Goal: Browse casually

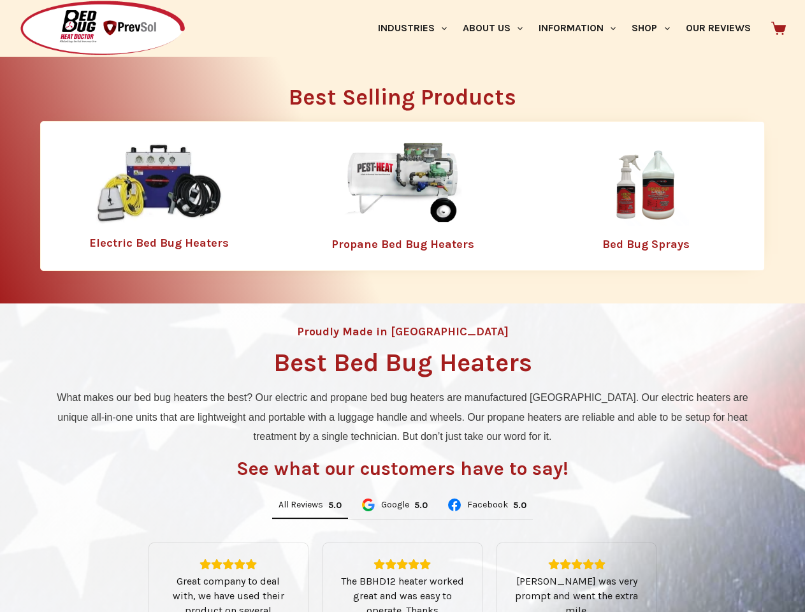
click at [402, 306] on div "Proudly Made in [GEOGRAPHIC_DATA] Best Bed Bug Heaters What makes our bed bug h…" at bounding box center [402, 536] width 805 height 465
click at [417, 28] on link "Industries" at bounding box center [412, 28] width 85 height 57
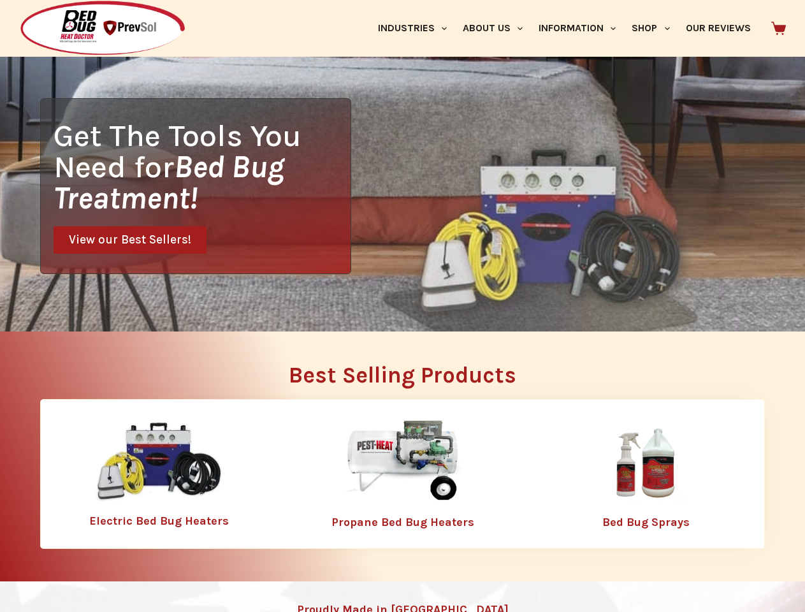
click at [498, 28] on link "About Us" at bounding box center [493, 28] width 76 height 57
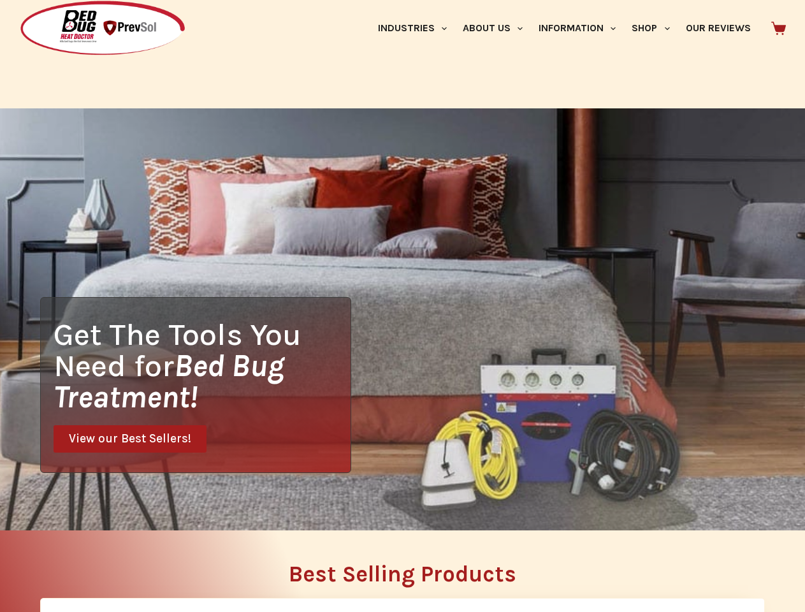
click at [583, 28] on link "Information" at bounding box center [577, 28] width 93 height 57
click at [656, 28] on link "Shop" at bounding box center [651, 28] width 54 height 57
click at [310, 506] on div "Get The Tools You Need for Bed Bug Treatment! View our Best Sellers!" at bounding box center [402, 319] width 805 height 422
click at [394, 506] on div "Get The Tools You Need for Bed Bug Treatment! View our Best Sellers!" at bounding box center [402, 319] width 805 height 422
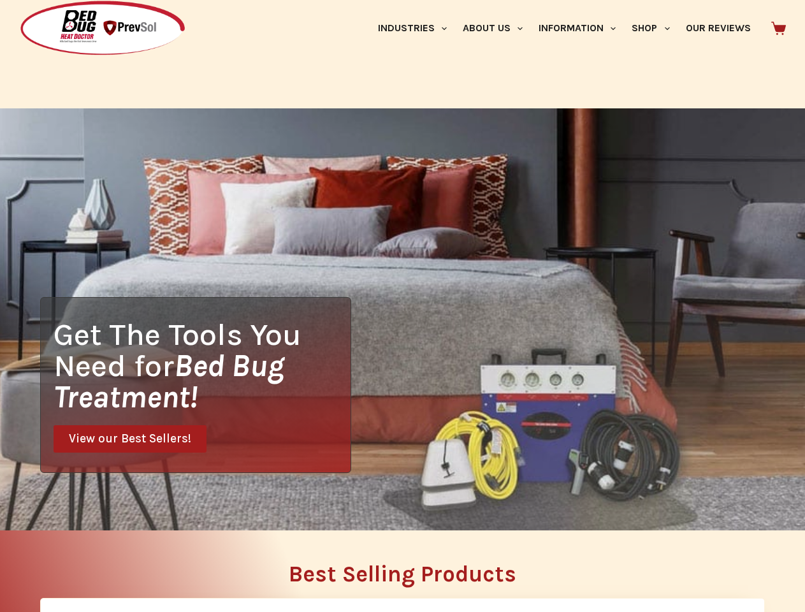
click at [487, 506] on div "Get The Tools You Need for Bed Bug Treatment! View our Best Sellers!" at bounding box center [402, 319] width 805 height 422
click at [403, 578] on h2 "Best Selling Products" at bounding box center [402, 574] width 725 height 22
